Goal: Information Seeking & Learning: Learn about a topic

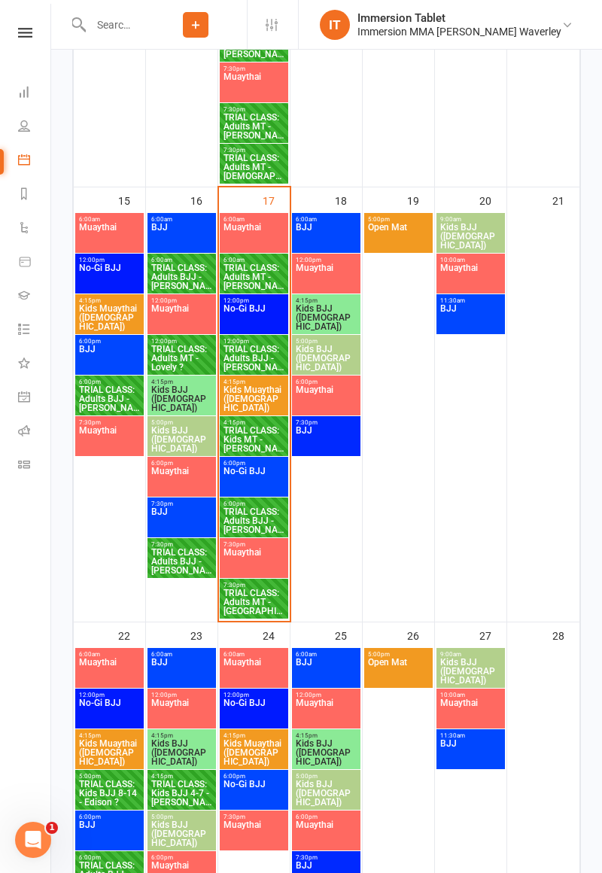
click at [242, 603] on span "TRIAL CLASS: Adults MT - [GEOGRAPHIC_DATA] ?" at bounding box center [254, 601] width 62 height 27
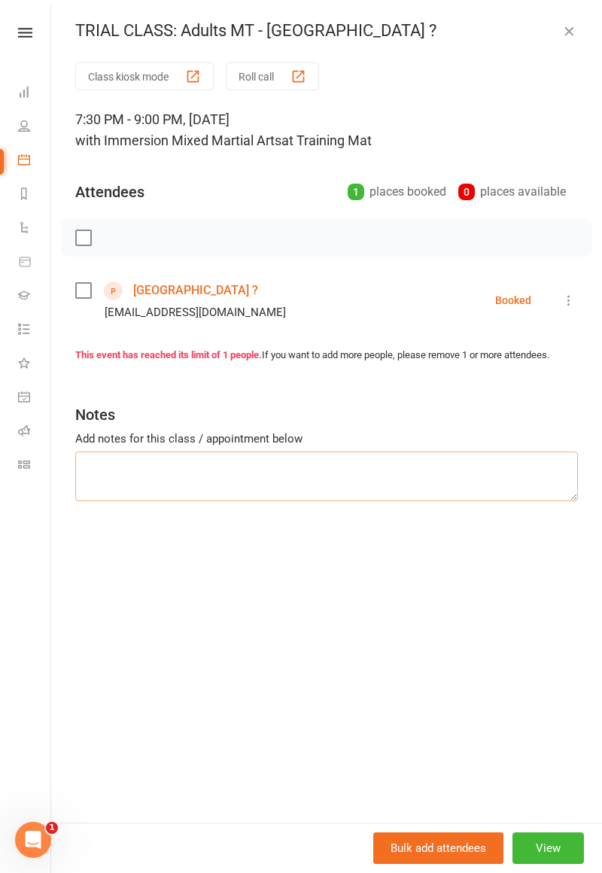
click at [488, 489] on textarea at bounding box center [326, 477] width 503 height 50
type textarea "Bringing friend"
click at [576, 30] on button "button" at bounding box center [569, 31] width 18 height 18
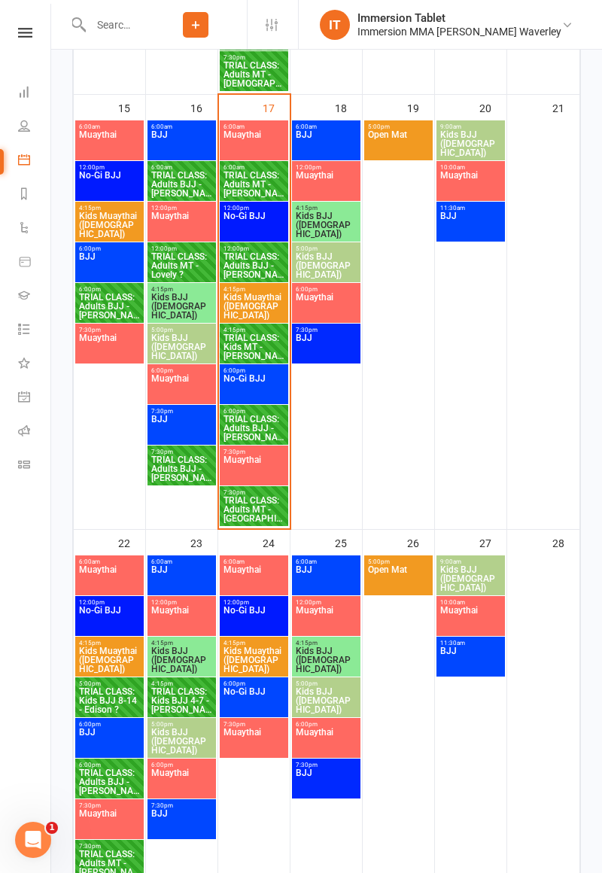
scroll to position [1312, 0]
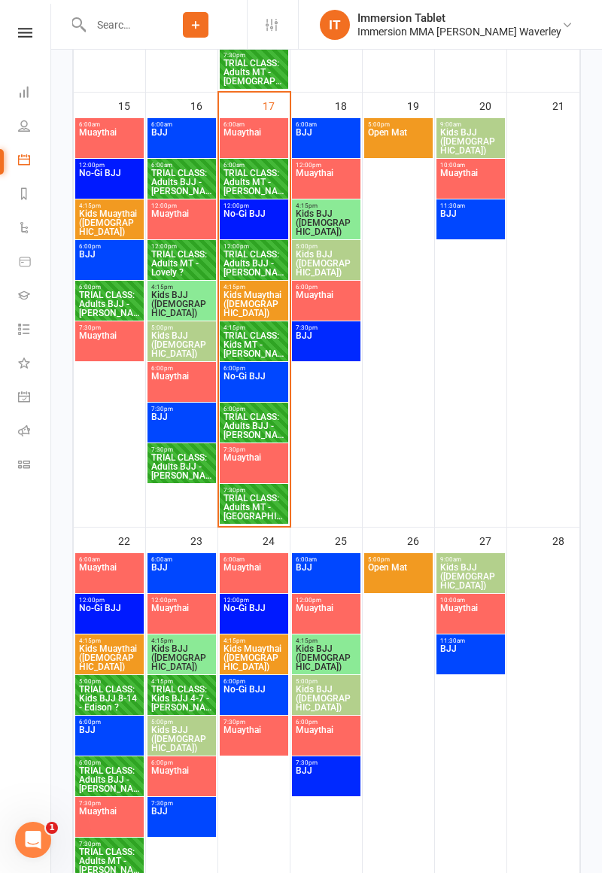
click at [259, 262] on span "TRIAL CLASS: Adults BJJ - [PERSON_NAME]" at bounding box center [254, 263] width 62 height 27
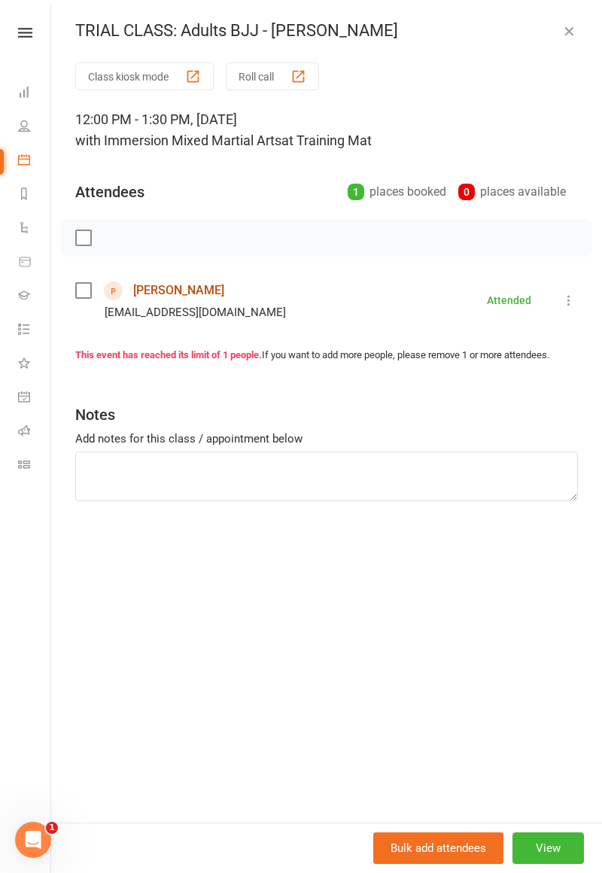
click at [157, 292] on link "[PERSON_NAME]" at bounding box center [178, 290] width 91 height 24
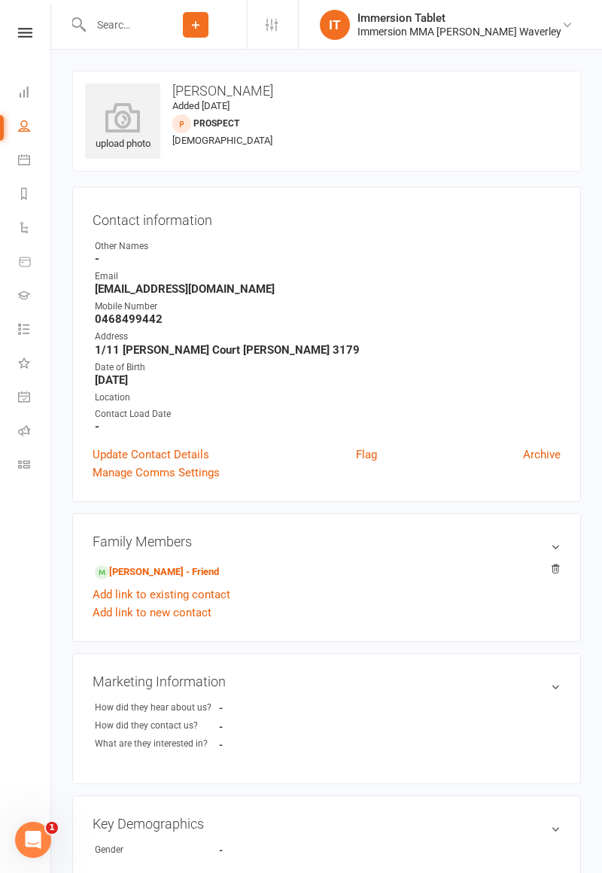
click at [576, 38] on link "IT Immersion Tablet Immersion MMA [PERSON_NAME] Waverley" at bounding box center [449, 25] width 258 height 30
click at [533, 375] on strong "[DATE]" at bounding box center [328, 380] width 466 height 14
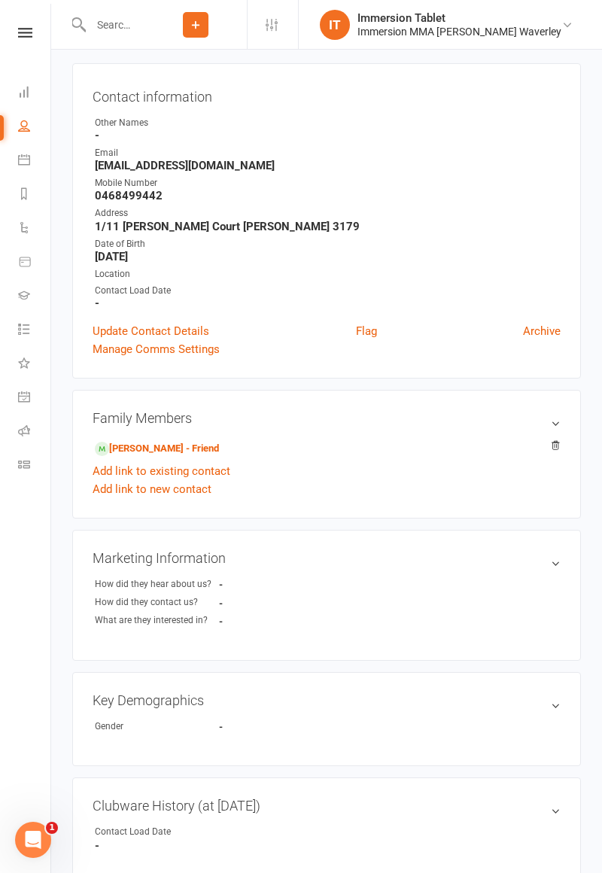
scroll to position [124, 0]
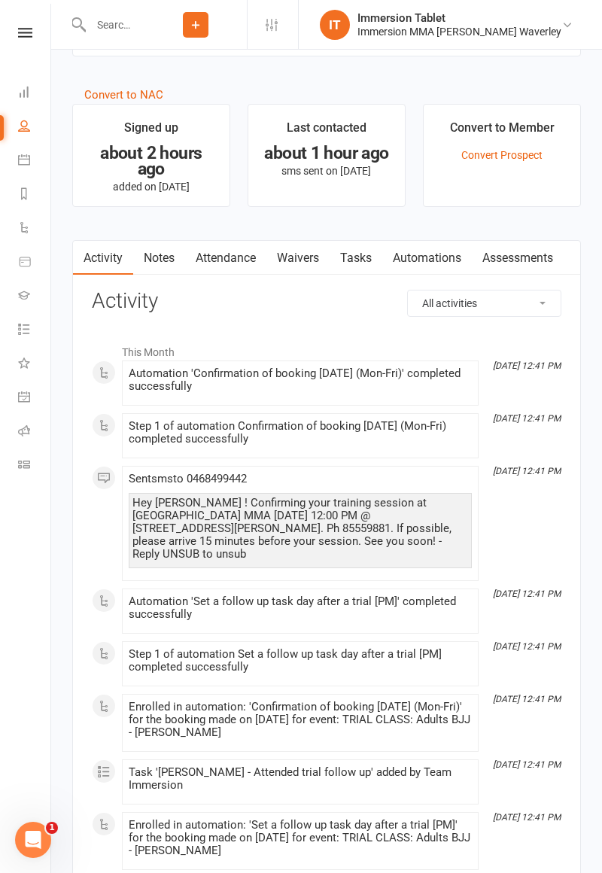
click at [155, 254] on link "Notes" at bounding box center [159, 258] width 52 height 35
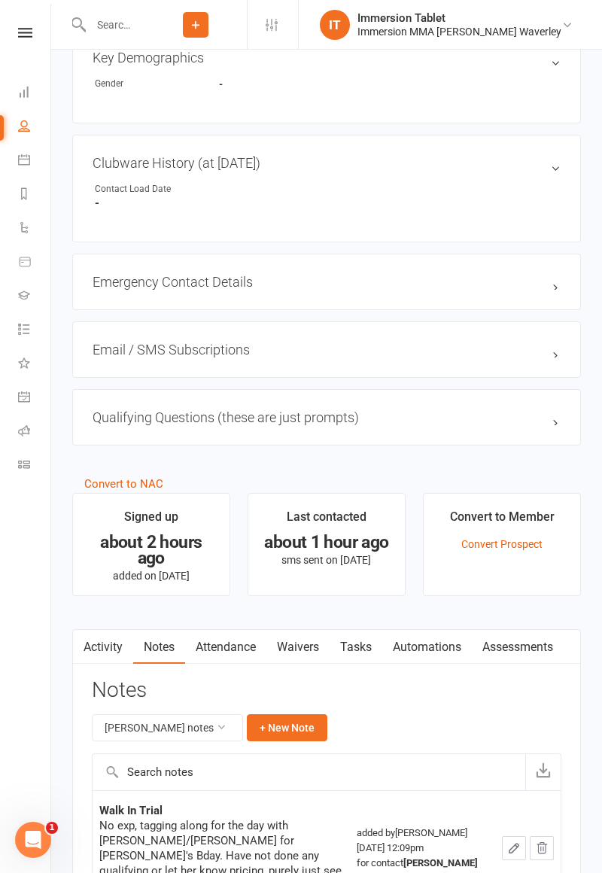
scroll to position [829, 0]
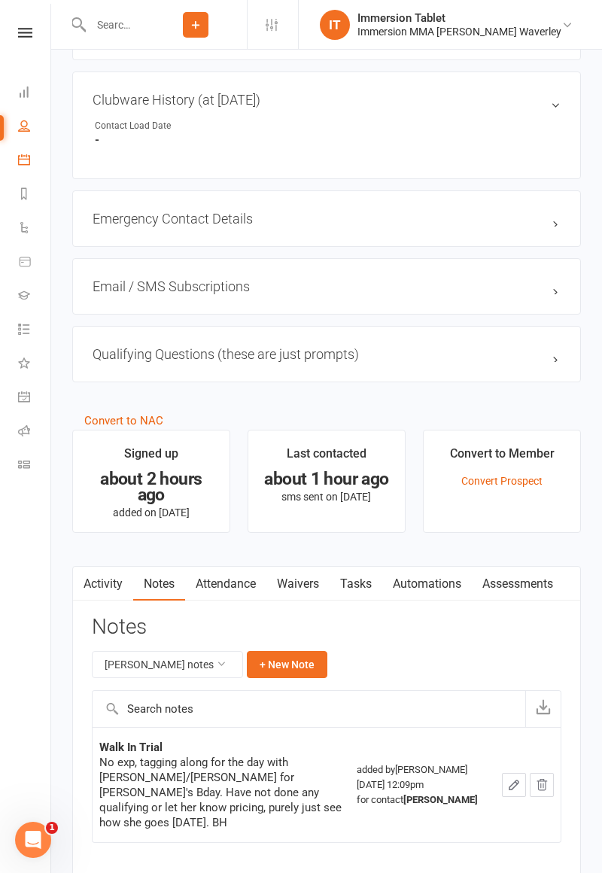
click at [23, 164] on icon at bounding box center [24, 160] width 12 height 12
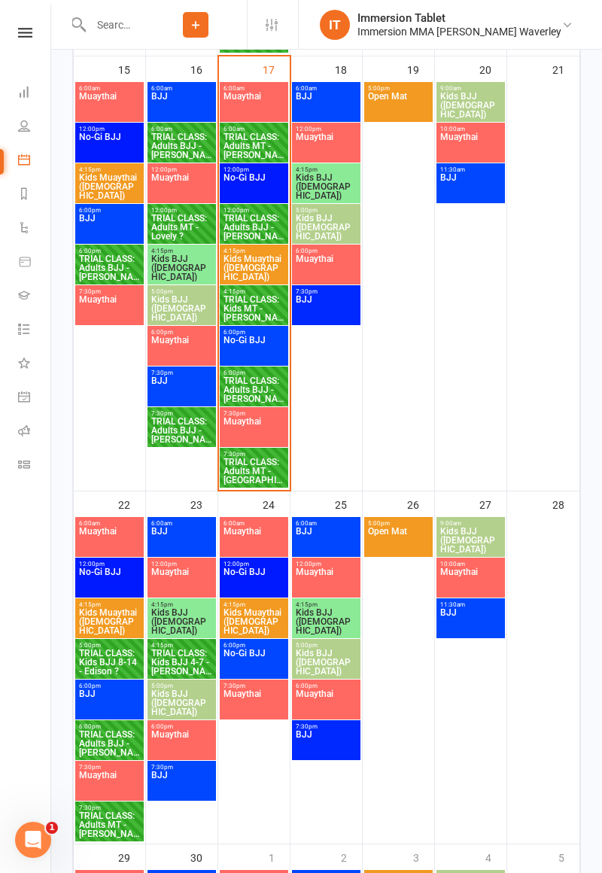
scroll to position [1349, 0]
